Goal: Task Accomplishment & Management: Manage account settings

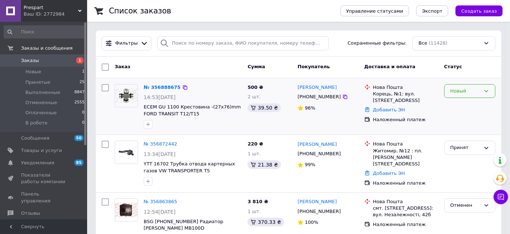
drag, startPoint x: 450, startPoint y: 80, endPoint x: 452, endPoint y: 88, distance: 8.9
click at [452, 88] on div "Новый" at bounding box center [466, 91] width 30 height 8
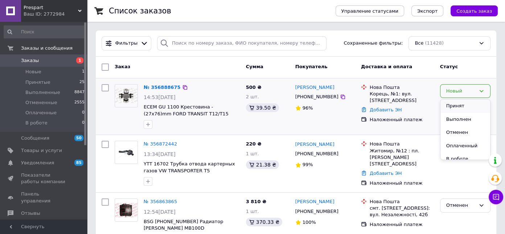
click at [452, 103] on li "Принят" at bounding box center [466, 105] width 50 height 13
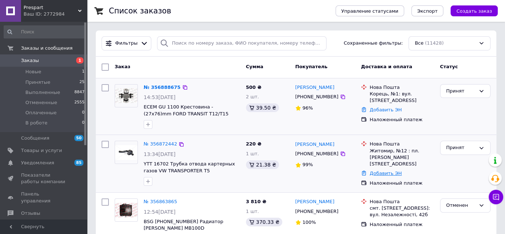
click at [383, 171] on link "Добавить ЭН" at bounding box center [386, 173] width 32 height 5
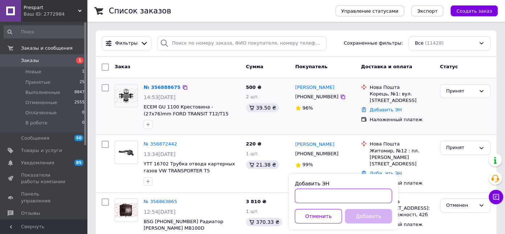
paste input "20451225162930"
type input "20451225162930"
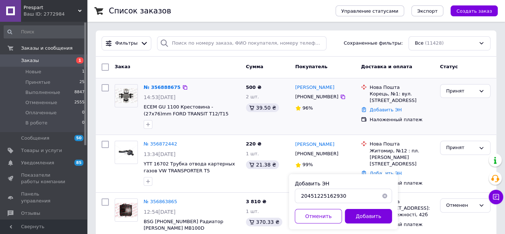
click at [365, 225] on div "Добавить ЭН 20451225162930 Отменить Добавить" at bounding box center [343, 201] width 109 height 55
click at [359, 212] on button "Добавить" at bounding box center [368, 216] width 47 height 15
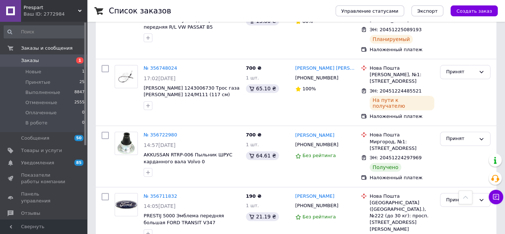
scroll to position [792, 0]
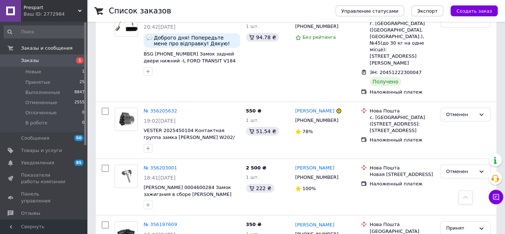
scroll to position [2277, 0]
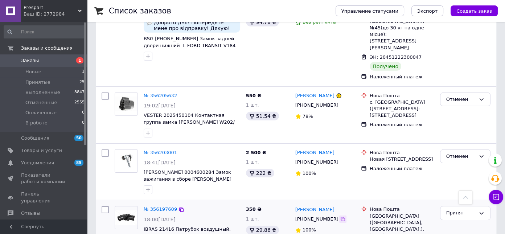
click at [340, 216] on icon at bounding box center [343, 219] width 6 height 6
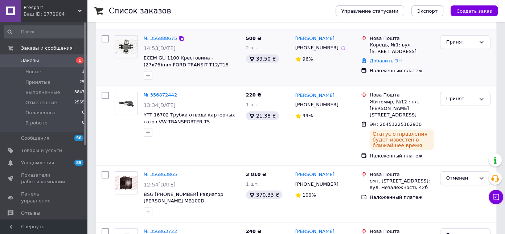
scroll to position [0, 0]
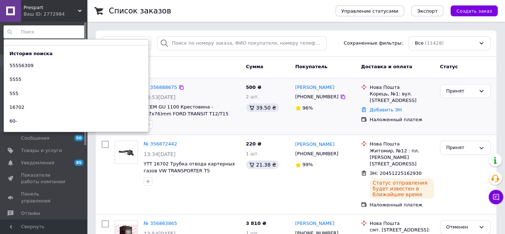
drag, startPoint x: 47, startPoint y: 34, endPoint x: 62, endPoint y: 34, distance: 14.9
click at [47, 34] on input at bounding box center [45, 31] width 82 height 13
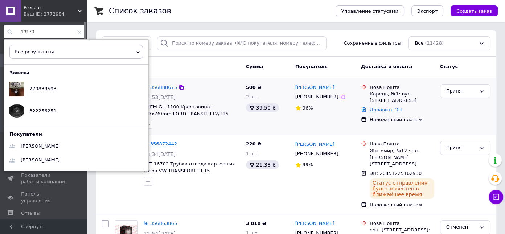
drag, startPoint x: 43, startPoint y: 31, endPoint x: 3, endPoint y: 24, distance: 40.7
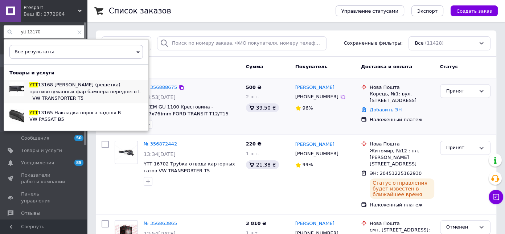
type input "ytt 13170"
click at [61, 90] on span "13168 Заглушка (решетка) противотуманных фар бампера переднего L VW TRANSPORTER…" at bounding box center [85, 91] width 113 height 19
click at [77, 31] on icon at bounding box center [79, 32] width 4 height 4
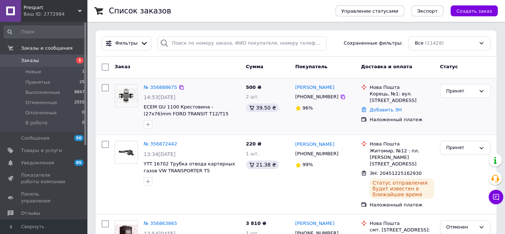
drag, startPoint x: 123, startPoint y: 4, endPoint x: 149, endPoint y: 36, distance: 41.8
click at [123, 4] on div "Список заказов" at bounding box center [215, 11] width 212 height 22
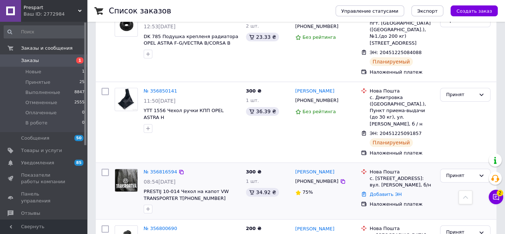
scroll to position [396, 0]
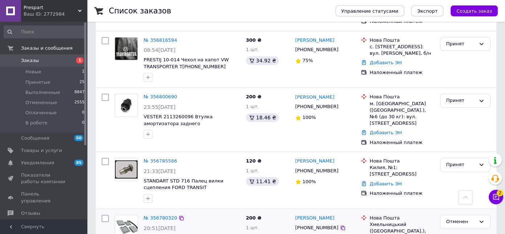
drag, startPoint x: 313, startPoint y: 192, endPoint x: 339, endPoint y: 192, distance: 26.5
copy link "Перникоза"
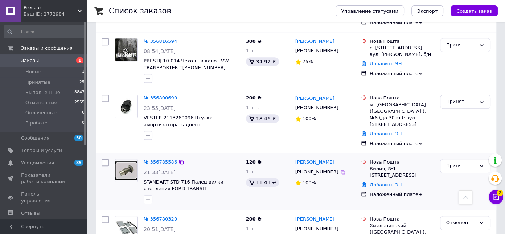
scroll to position [462, 0]
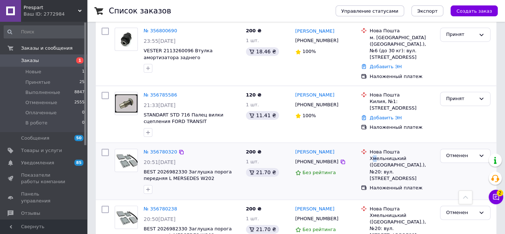
click at [375, 155] on div "Хмельницький ([GEOGRAPHIC_DATA].), №20: вул. [STREET_ADDRESS]" at bounding box center [402, 168] width 65 height 27
copy div "м"
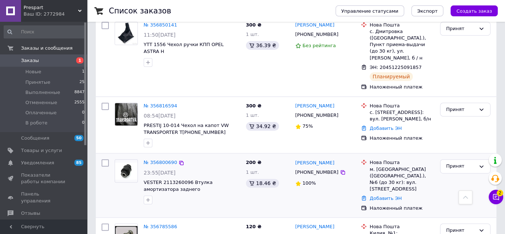
drag, startPoint x: 321, startPoint y: 142, endPoint x: 355, endPoint y: 143, distance: 34.1
copy link "амойленко"
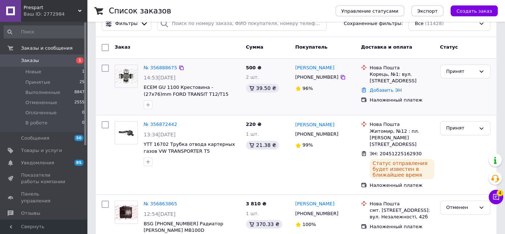
scroll to position [0, 0]
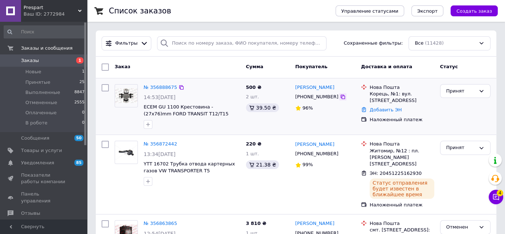
click at [340, 97] on icon at bounding box center [343, 97] width 6 height 6
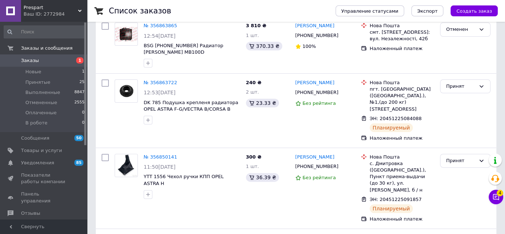
scroll to position [33, 0]
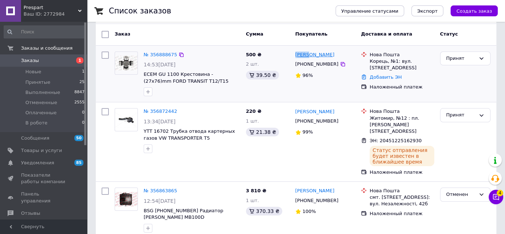
drag, startPoint x: 293, startPoint y: 54, endPoint x: 309, endPoint y: 54, distance: 15.6
click at [309, 54] on div "Роман Павловский +380968562279 96%" at bounding box center [326, 74] width 66 height 51
copy link "Роман"
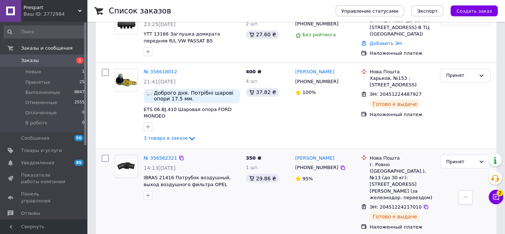
scroll to position [1221, 0]
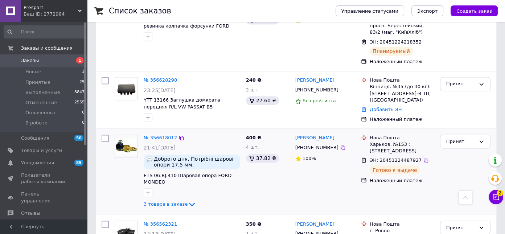
click at [172, 132] on div "№ 356618012 21:41, 10.08.2025 Доброго дня. Потрібні шарові опори 17.5 мм. Конус…" at bounding box center [192, 172] width 102 height 80
click at [172, 201] on span "3 товара в заказе" at bounding box center [166, 203] width 44 height 5
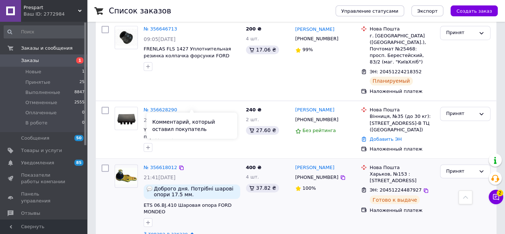
scroll to position [1254, 0]
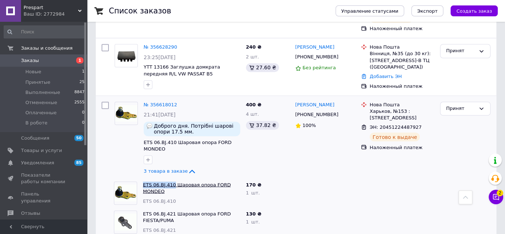
drag, startPoint x: 139, startPoint y: 93, endPoint x: 170, endPoint y: 94, distance: 31.2
click at [170, 179] on div "ETS 06.BJ.410 Шаровая опора FORD MONDEO ETS 06.BJ.410" at bounding box center [177, 193] width 132 height 29
copy div "ETS 06.BJ.410"
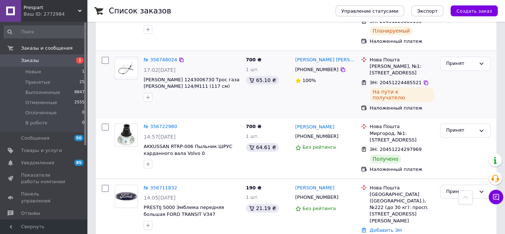
scroll to position [693, 0]
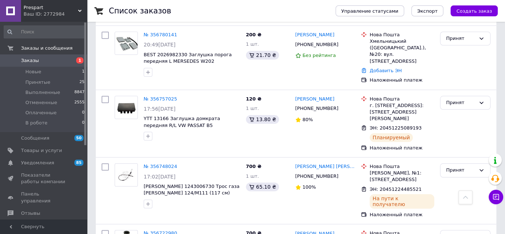
click at [48, 28] on input at bounding box center [45, 31] width 82 height 13
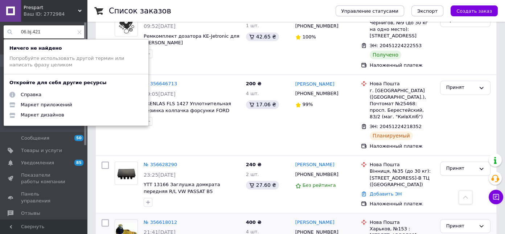
scroll to position [1122, 0]
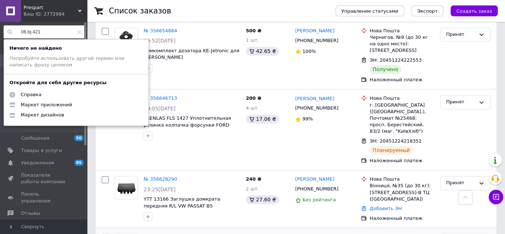
click at [43, 30] on input "06.bj.421" at bounding box center [45, 31] width 82 height 13
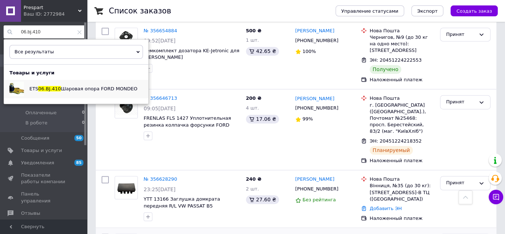
type input "06.bj.410"
click at [56, 94] on div "ETS 06.BJ.410 Шаровая опора FORD MONDEO" at bounding box center [83, 89] width 119 height 18
click at [75, 34] on input "06.bj.410" at bounding box center [45, 31] width 82 height 13
click at [78, 33] on icon at bounding box center [79, 32] width 4 height 4
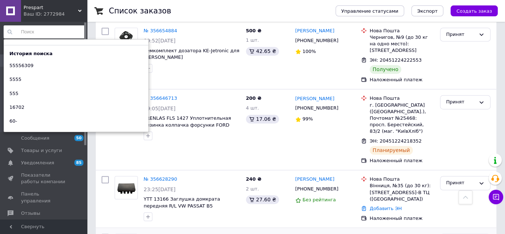
click at [111, 11] on h1 "Список заказов" at bounding box center [140, 11] width 62 height 9
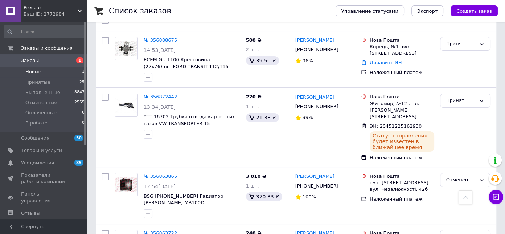
scroll to position [0, 0]
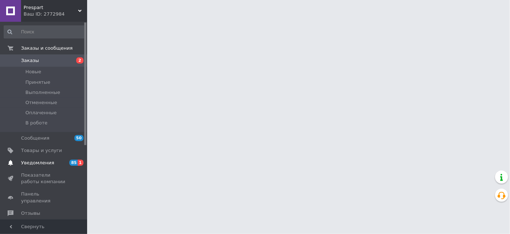
click at [37, 162] on span "Уведомления" at bounding box center [37, 163] width 33 height 7
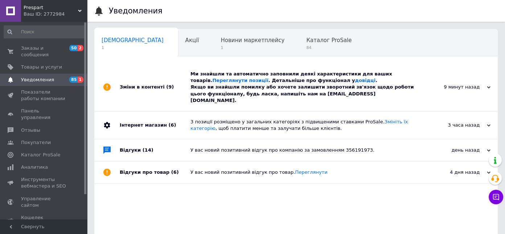
click at [262, 90] on div "Ми знайшли та автоматично заповнили деякі характеристики для ваших товарів. Пер…" at bounding box center [305, 87] width 228 height 33
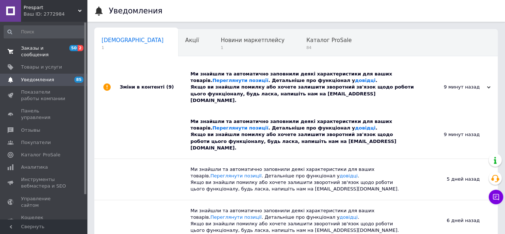
click at [54, 49] on span "Заказы и сообщения" at bounding box center [44, 51] width 46 height 13
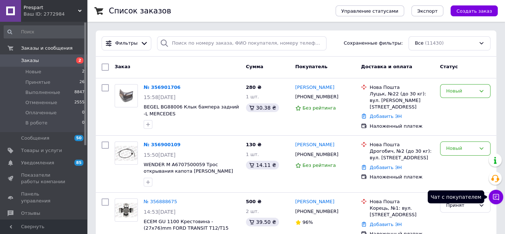
click at [497, 196] on icon at bounding box center [496, 197] width 6 height 6
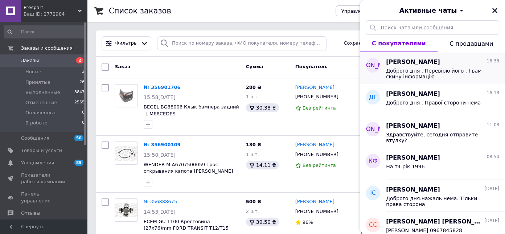
click at [407, 74] on span "Доброго дня . Перевірю його . І вам скину інформацію" at bounding box center [437, 74] width 103 height 12
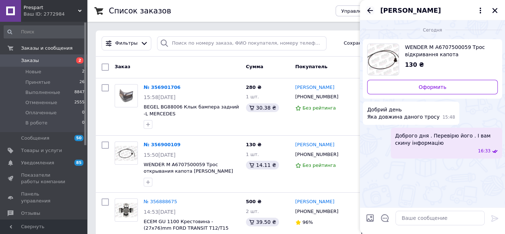
click at [369, 8] on icon "Назад" at bounding box center [370, 10] width 9 height 9
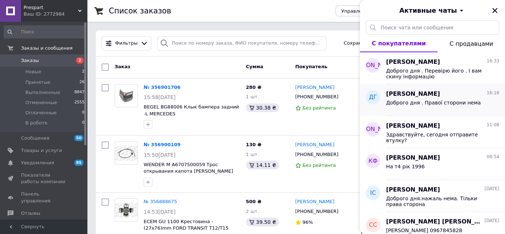
click at [425, 105] on span "Доброго дня . Правої сторони нема" at bounding box center [433, 103] width 95 height 6
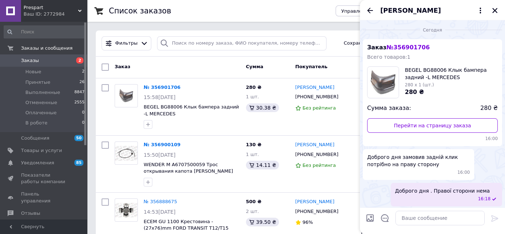
scroll to position [2, 0]
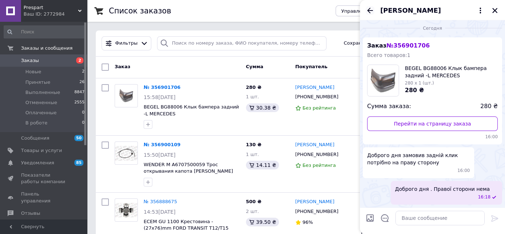
click at [367, 11] on icon "Назад" at bounding box center [370, 10] width 9 height 9
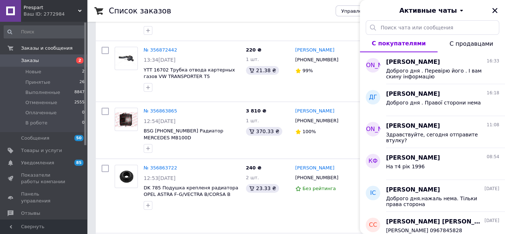
scroll to position [363, 0]
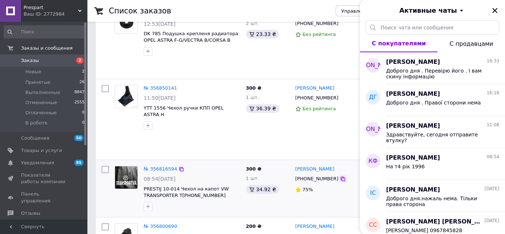
click at [340, 176] on icon at bounding box center [343, 179] width 6 height 6
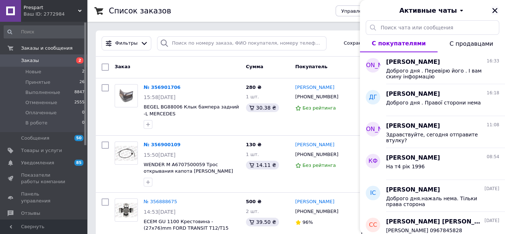
click at [495, 9] on icon "Закрыть" at bounding box center [495, 10] width 7 height 7
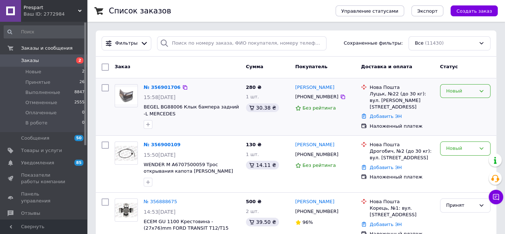
click at [480, 96] on div "Новый" at bounding box center [465, 91] width 50 height 14
click at [460, 133] on li "Отменен" at bounding box center [466, 132] width 50 height 13
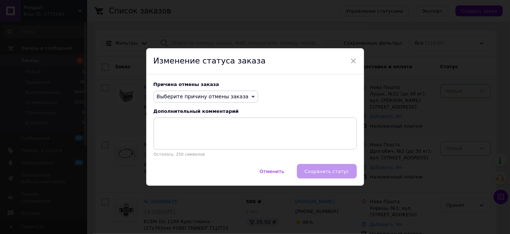
click at [225, 98] on span "Выберите причину отмены заказа" at bounding box center [203, 97] width 92 height 6
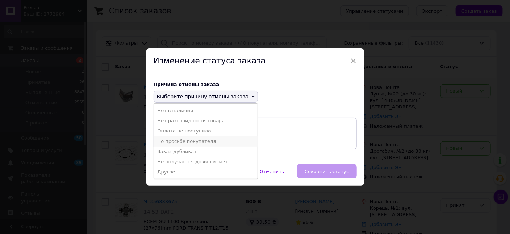
click at [207, 145] on li "По просьбе покупателя" at bounding box center [206, 142] width 104 height 10
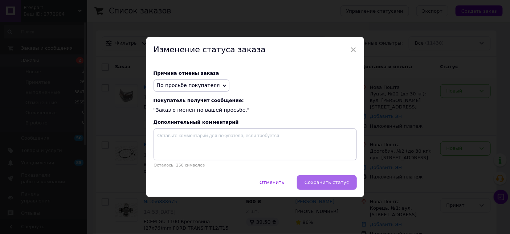
click at [338, 185] on span "Сохранить статус" at bounding box center [327, 182] width 44 height 5
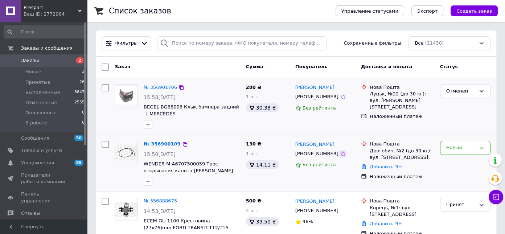
click at [339, 153] on div at bounding box center [342, 153] width 7 height 7
click at [340, 152] on icon at bounding box center [343, 154] width 6 height 6
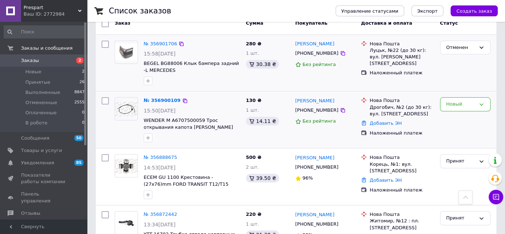
scroll to position [33, 0]
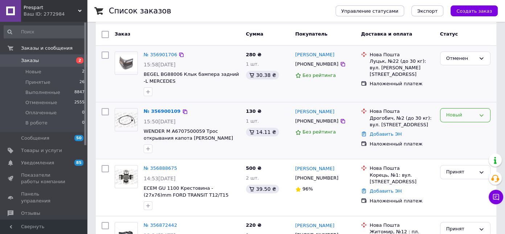
click at [471, 116] on div "Новый" at bounding box center [461, 115] width 29 height 8
click at [469, 131] on li "Принят" at bounding box center [466, 130] width 50 height 13
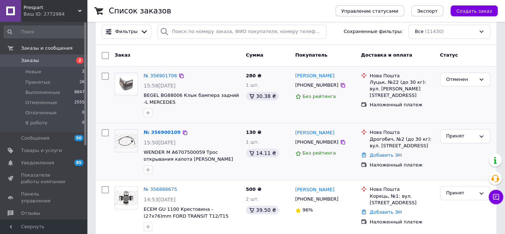
scroll to position [0, 0]
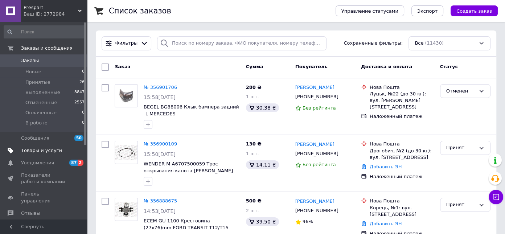
scroll to position [198, 0]
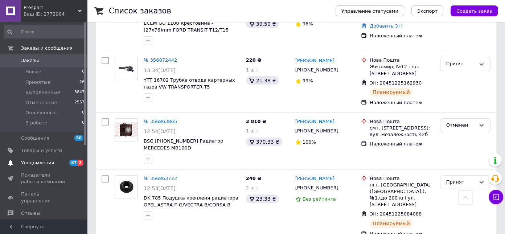
click at [41, 167] on link "Уведомления 87 2" at bounding box center [44, 163] width 89 height 12
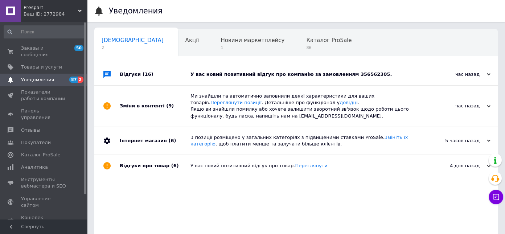
click at [251, 77] on div "У вас новий позитивний відгук про компанію за замовленням 356562305." at bounding box center [305, 74] width 228 height 7
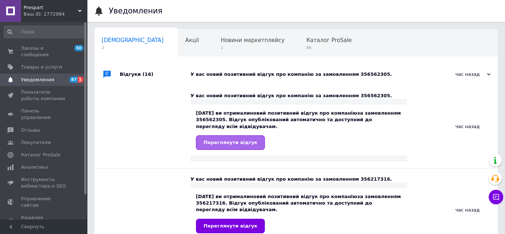
click at [237, 148] on link "Переглянути відгук" at bounding box center [230, 142] width 69 height 15
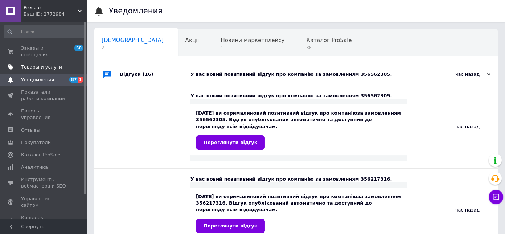
click at [42, 65] on link "Товары и услуги" at bounding box center [44, 67] width 89 height 12
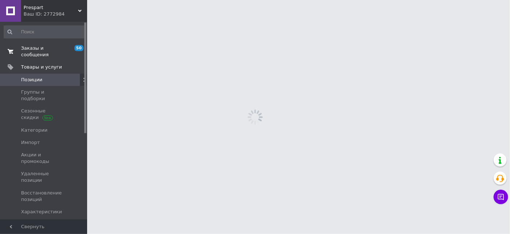
click at [45, 47] on span "Заказы и сообщения" at bounding box center [44, 51] width 46 height 13
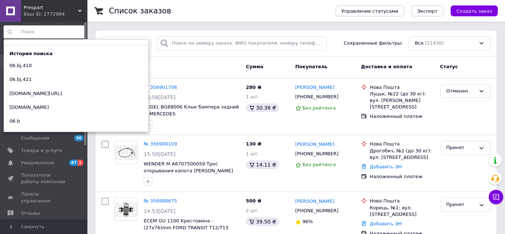
click at [42, 32] on input at bounding box center [45, 31] width 82 height 13
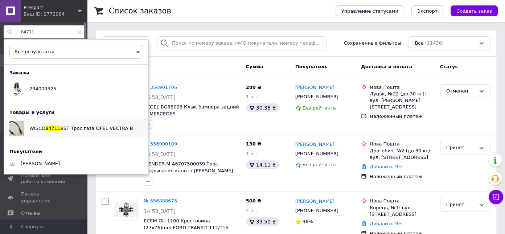
type input "84711"
click at [78, 127] on span "8ST Трос газа OPEL VECTRA B" at bounding box center [97, 128] width 73 height 5
click at [78, 32] on use at bounding box center [80, 32] width 4 height 4
click at [137, 13] on h1 "Список заказов" at bounding box center [140, 11] width 62 height 9
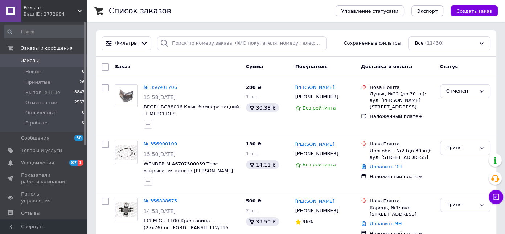
drag, startPoint x: 46, startPoint y: 179, endPoint x: 40, endPoint y: 162, distance: 17.6
click at [45, 176] on span "Показатели работы компании" at bounding box center [44, 178] width 46 height 13
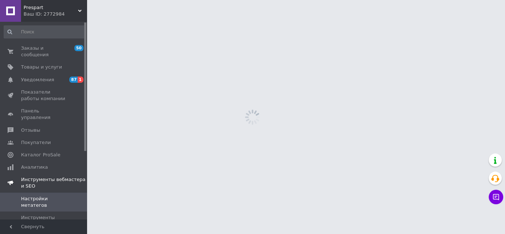
click at [40, 174] on link "Инструменты вебмастера и SEO" at bounding box center [44, 183] width 89 height 19
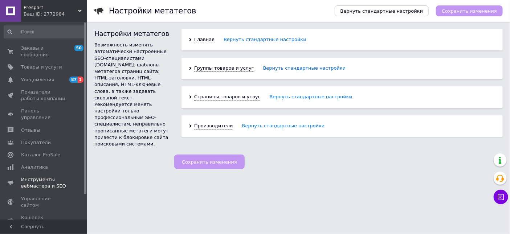
click at [118, 165] on div "Настройки метатегов Вернуть стандартные настройки Сохранить изменения Настройки…" at bounding box center [298, 84] width 423 height 169
click at [40, 50] on span "Заказы и сообщения" at bounding box center [44, 51] width 46 height 13
